Goal: Information Seeking & Learning: Learn about a topic

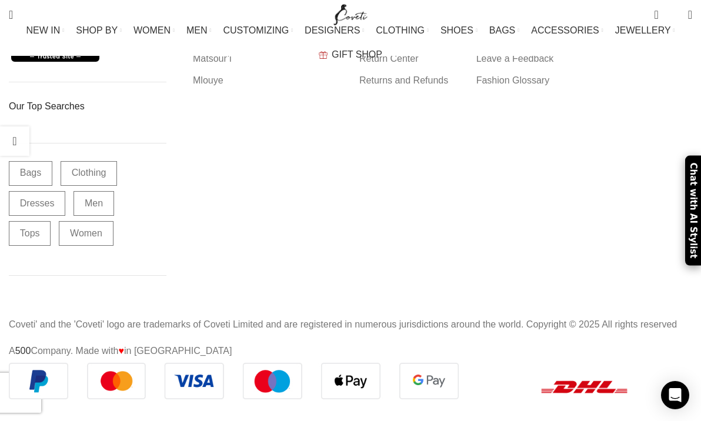
scroll to position [19340, 0]
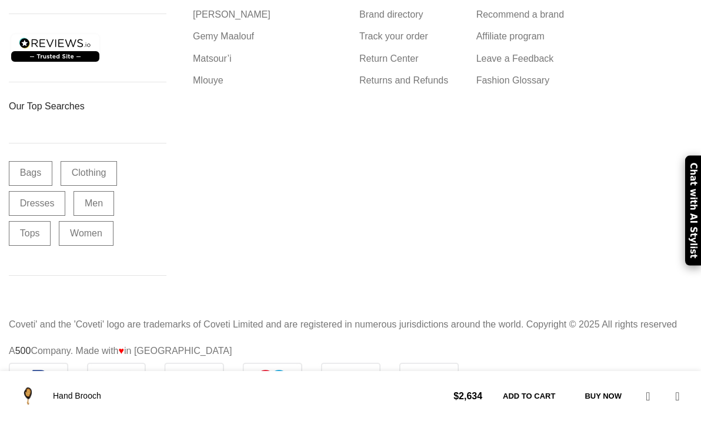
scroll to position [25959, 0]
